Goal: Transaction & Acquisition: Download file/media

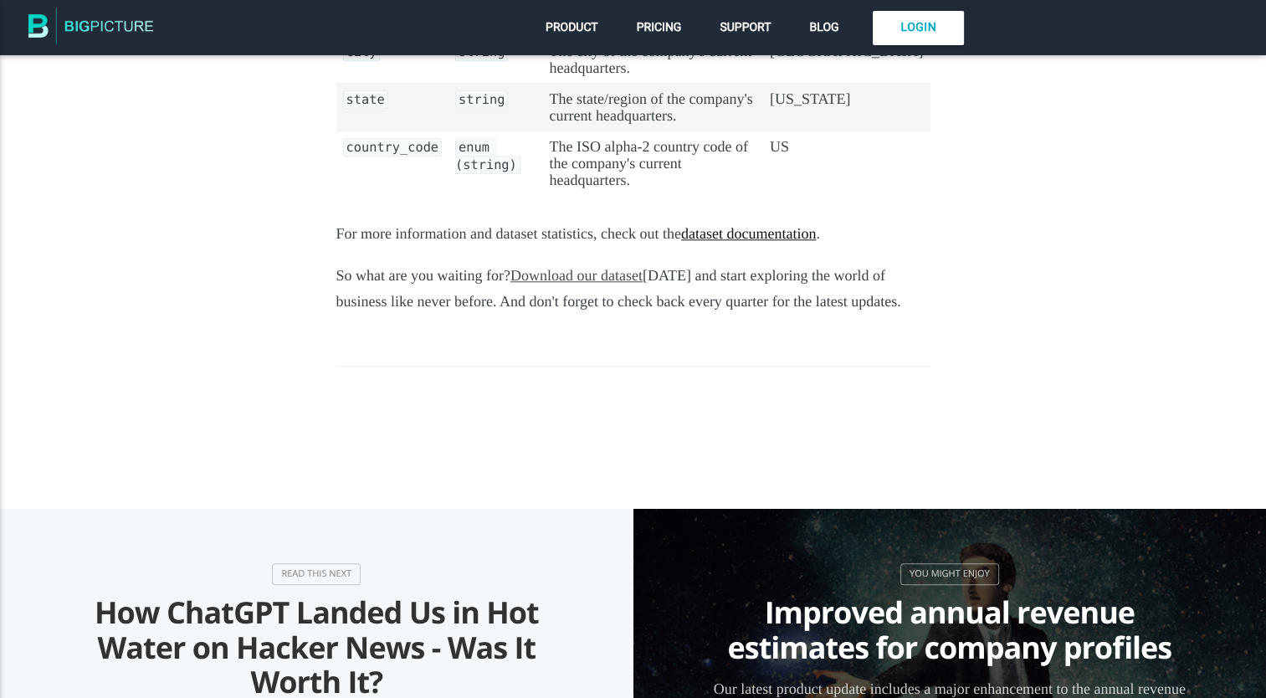
drag, startPoint x: 0, startPoint y: 0, endPoint x: 820, endPoint y: 193, distance: 842.7
click at [816, 225] on link "dataset documentation" at bounding box center [748, 233] width 135 height 17
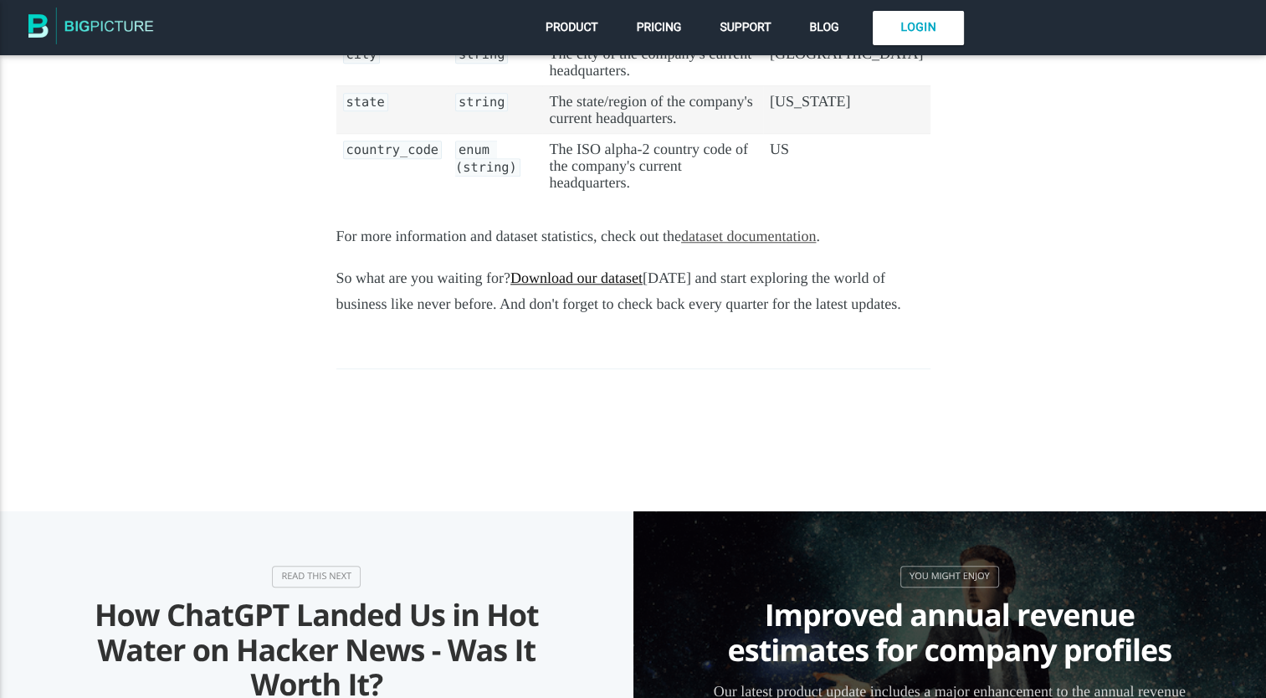
click at [624, 269] on link "Download our dataset" at bounding box center [577, 277] width 132 height 17
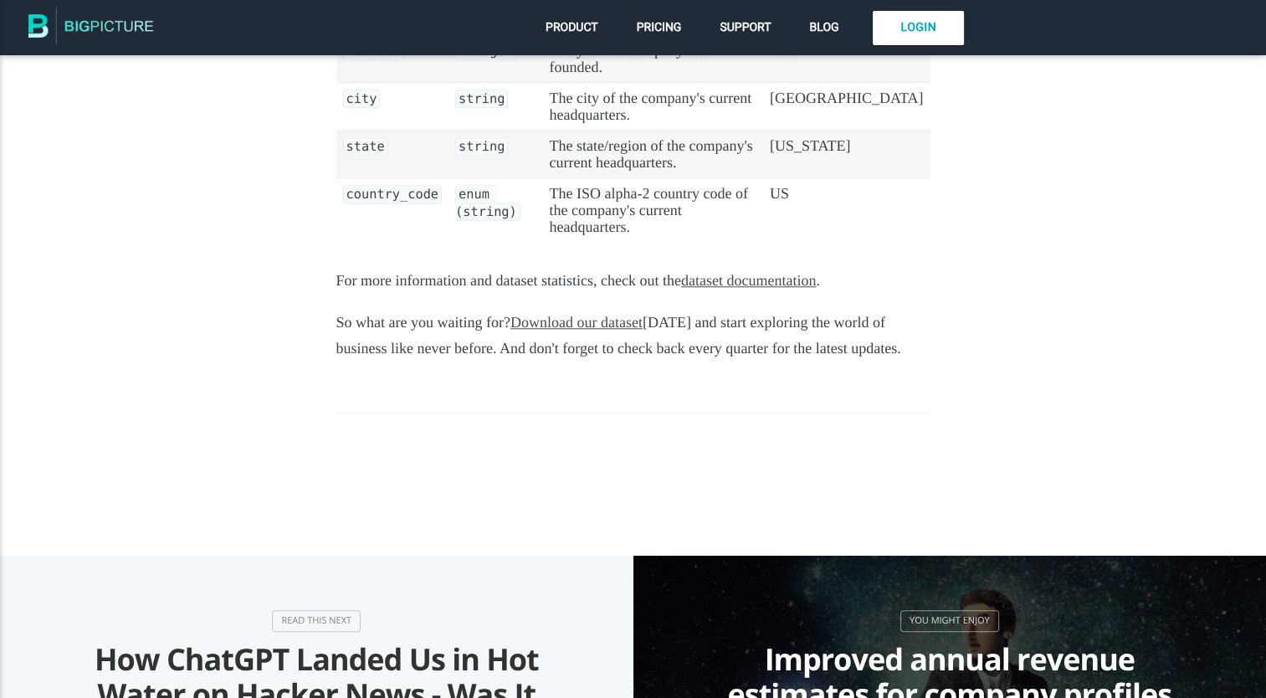
scroll to position [1590, 0]
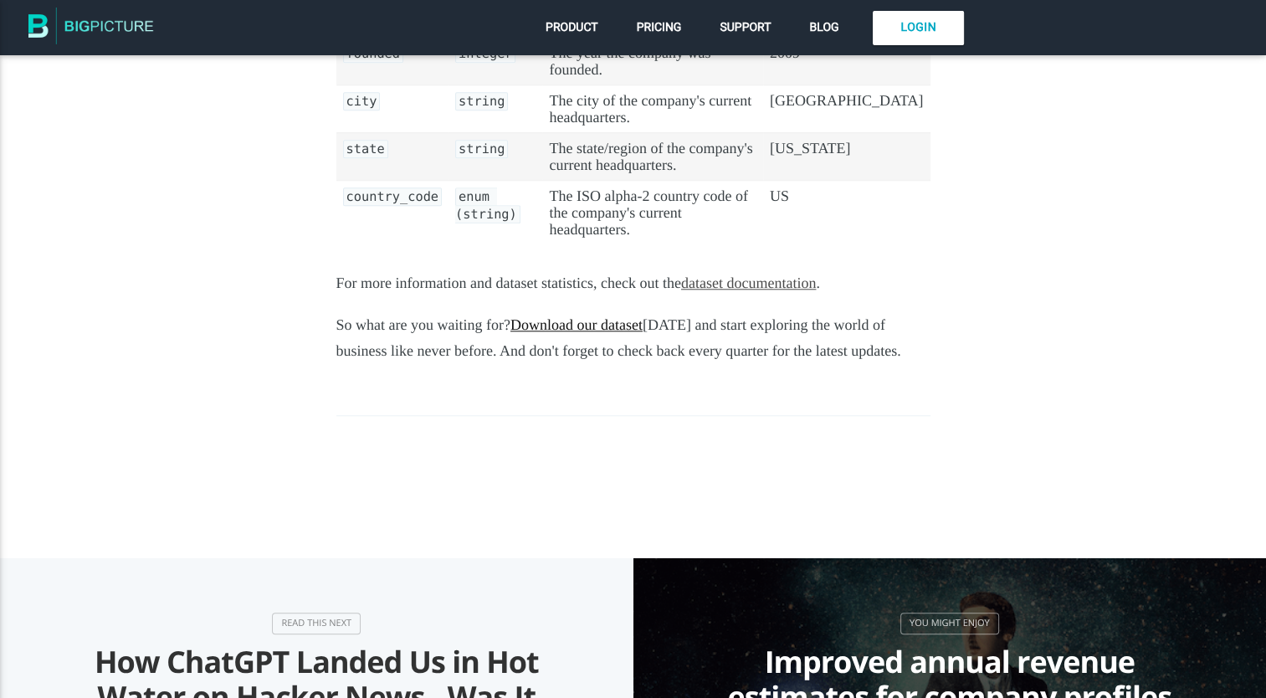
click at [607, 316] on link "Download our dataset" at bounding box center [577, 324] width 132 height 17
